Goal: Task Accomplishment & Management: Complete application form

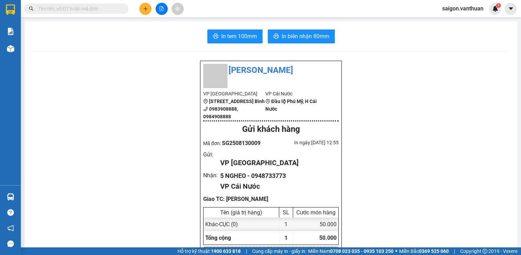
click at [148, 9] on icon "plus" at bounding box center [145, 8] width 5 height 5
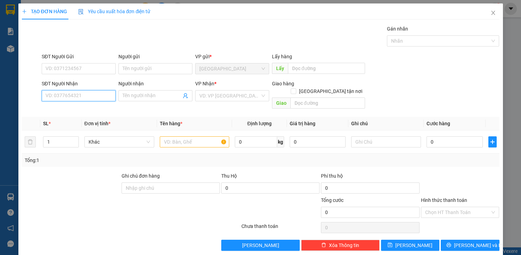
click at [106, 90] on input "SĐT Người Nhận" at bounding box center [79, 95] width 74 height 11
type input "0946629462"
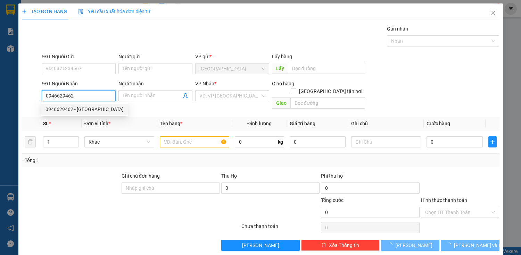
click at [90, 113] on div "0946629462 - [GEOGRAPHIC_DATA]" at bounding box center [85, 110] width 78 height 8
type input "CẨM TÚ"
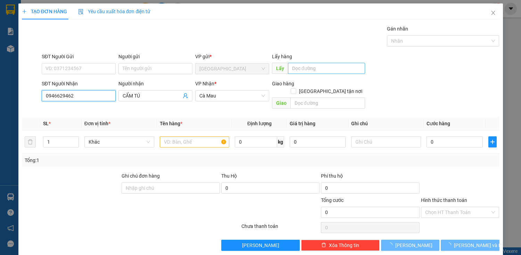
type input "40.000"
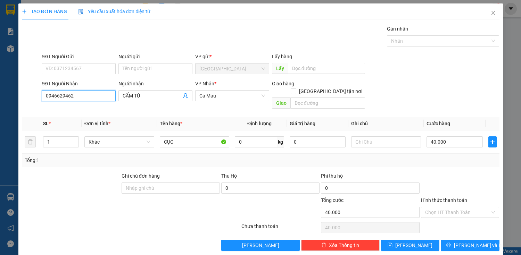
type input "0946629462"
click at [193, 117] on th "Tên hàng *" at bounding box center [194, 124] width 75 height 14
click at [205, 131] on td "CỤC" at bounding box center [194, 142] width 75 height 23
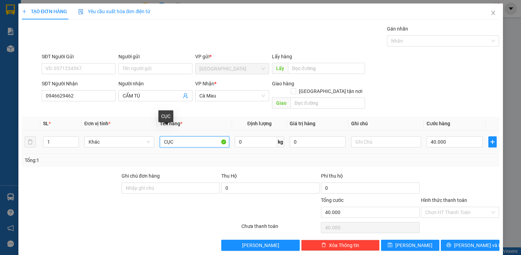
click at [202, 137] on input "CỤC" at bounding box center [195, 142] width 70 height 11
type input "C"
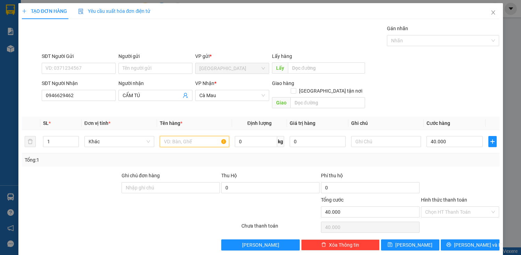
scroll to position [1, 0]
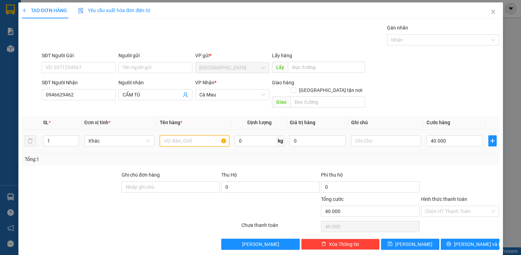
click at [197, 137] on input "text" at bounding box center [195, 140] width 70 height 11
type input "N"
type input "BAO"
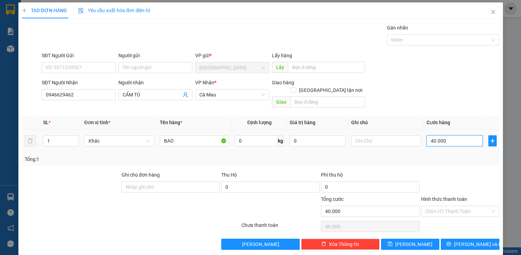
type input "0"
type input "90"
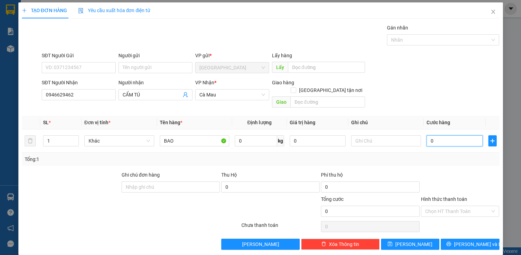
type input "90"
type input "900"
type input "9.000"
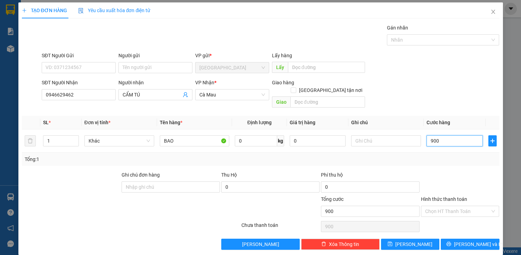
type input "9.000"
type input "90.000"
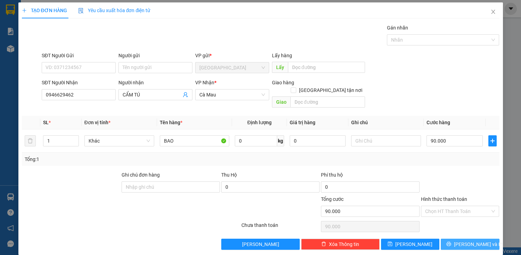
click at [459, 239] on button "[PERSON_NAME] và In" at bounding box center [470, 244] width 58 height 11
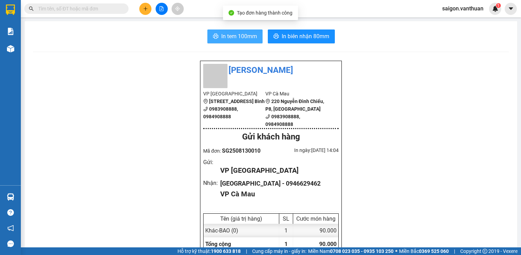
click at [243, 40] on button "In tem 100mm" at bounding box center [234, 37] width 55 height 14
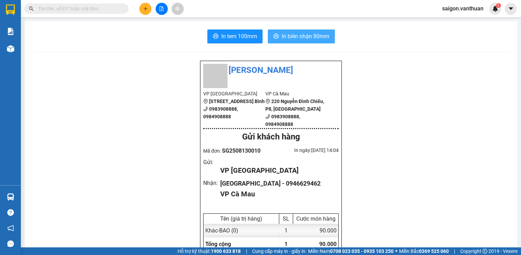
click at [303, 38] on span "In biên nhận 80mm" at bounding box center [306, 36] width 48 height 9
